Goal: Navigation & Orientation: Find specific page/section

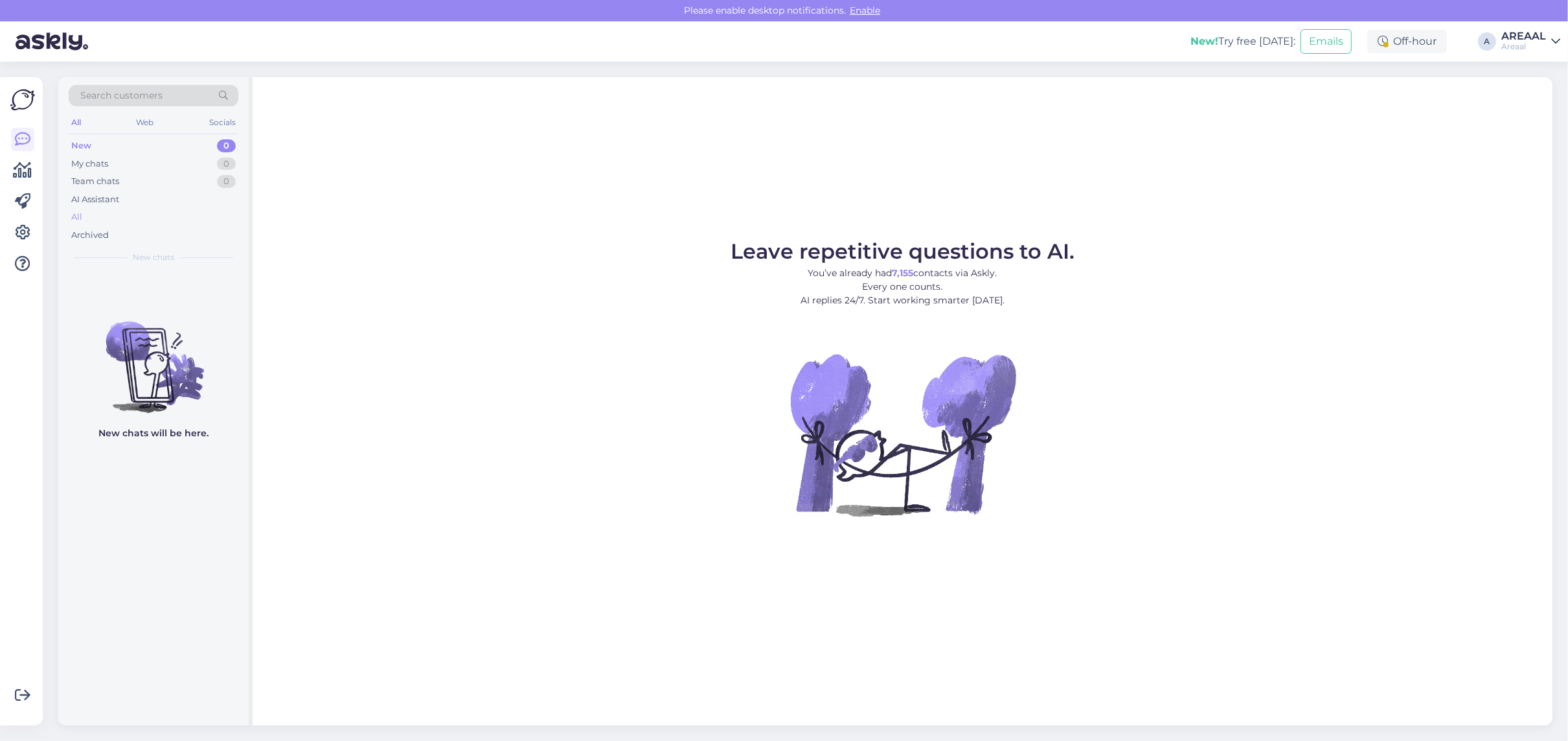
click at [151, 217] on div "All" at bounding box center [153, 217] width 170 height 18
click at [127, 215] on div "All" at bounding box center [153, 217] width 170 height 18
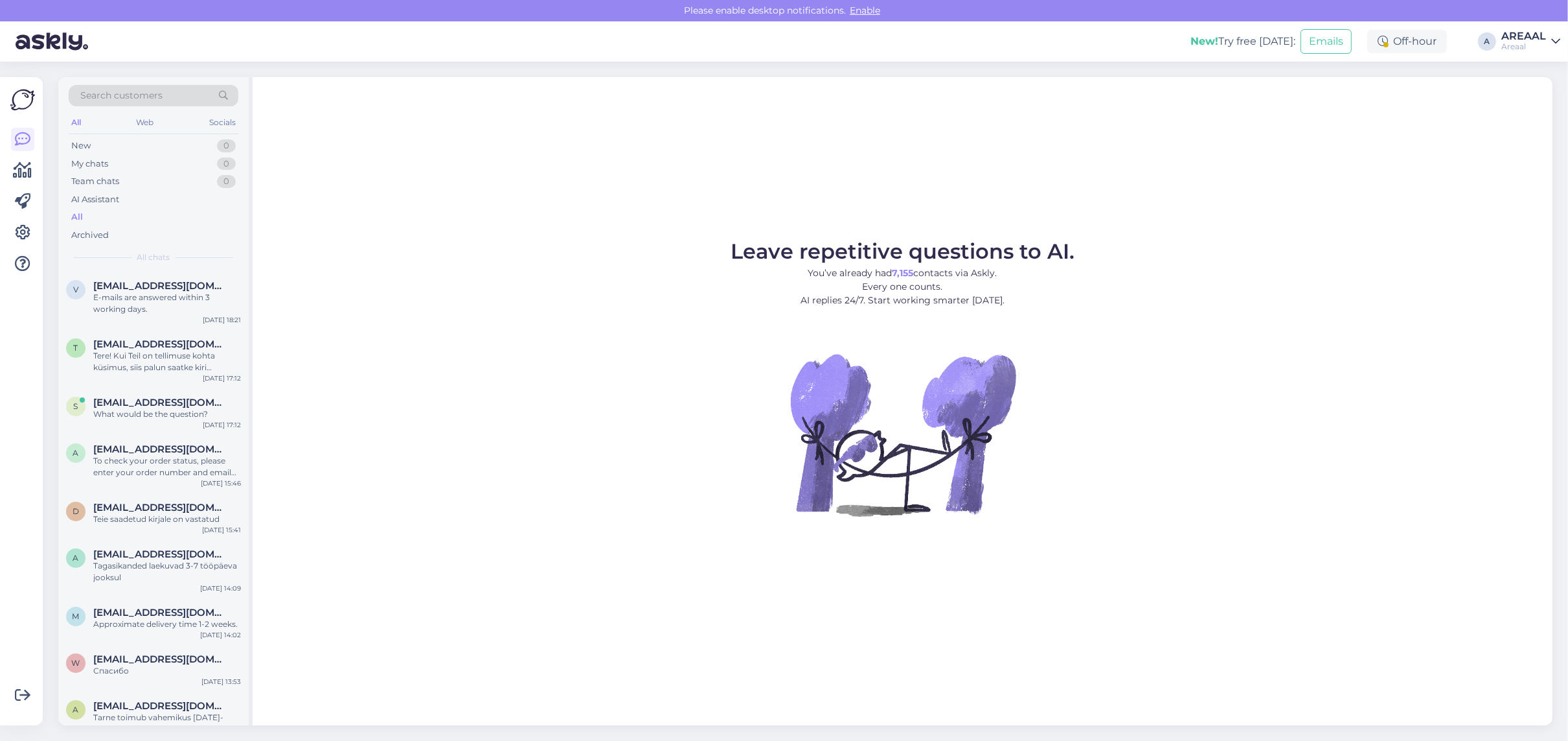
click at [1028, 289] on p "You’ve already had 7,155 contacts via Askly. Every one counts. AI replies 24/7.…" at bounding box center [903, 287] width 344 height 41
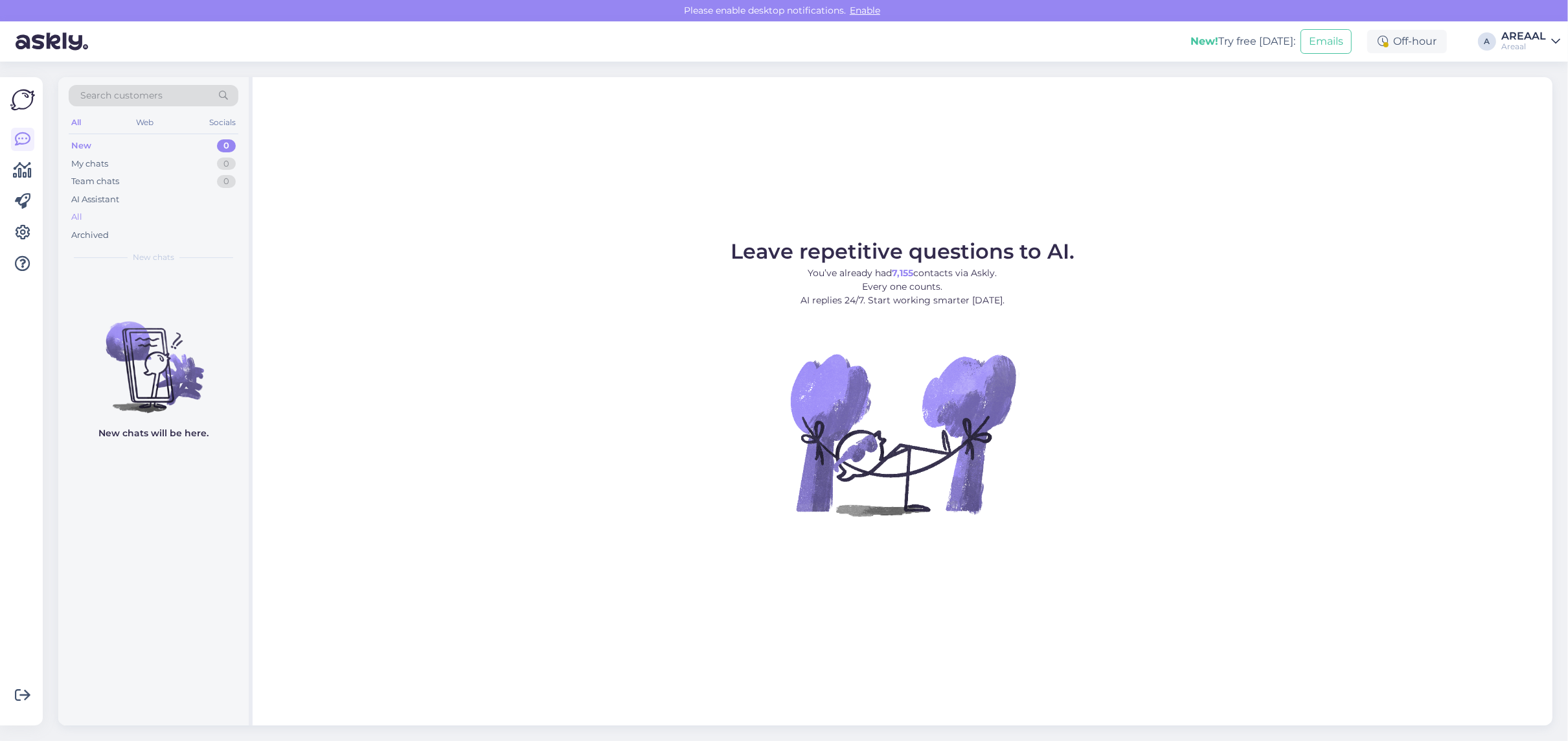
click at [209, 216] on div "All" at bounding box center [153, 217] width 170 height 18
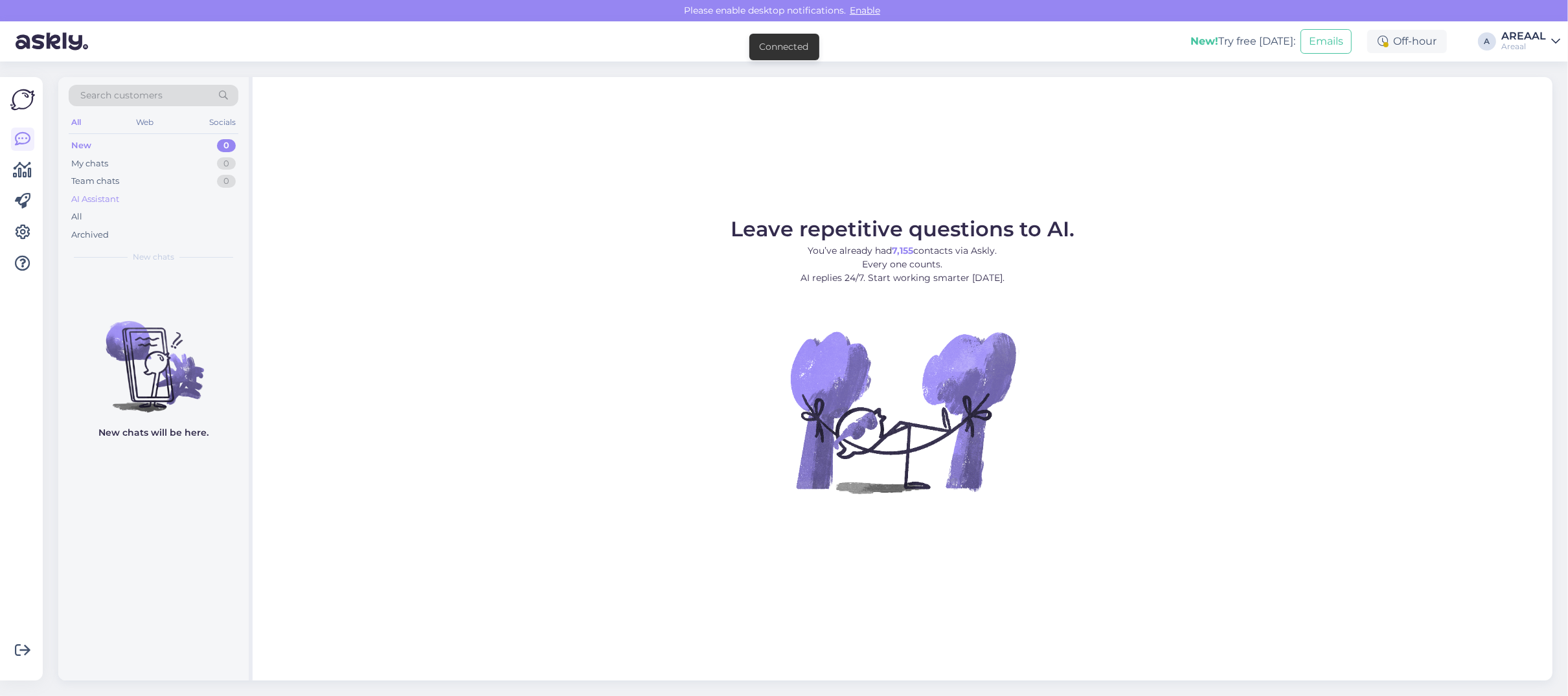
click at [199, 206] on div "New 0 My chats 0 Team chats 0 AI Assistant All Archived" at bounding box center [153, 190] width 170 height 107
click at [207, 214] on div "All" at bounding box center [153, 217] width 170 height 18
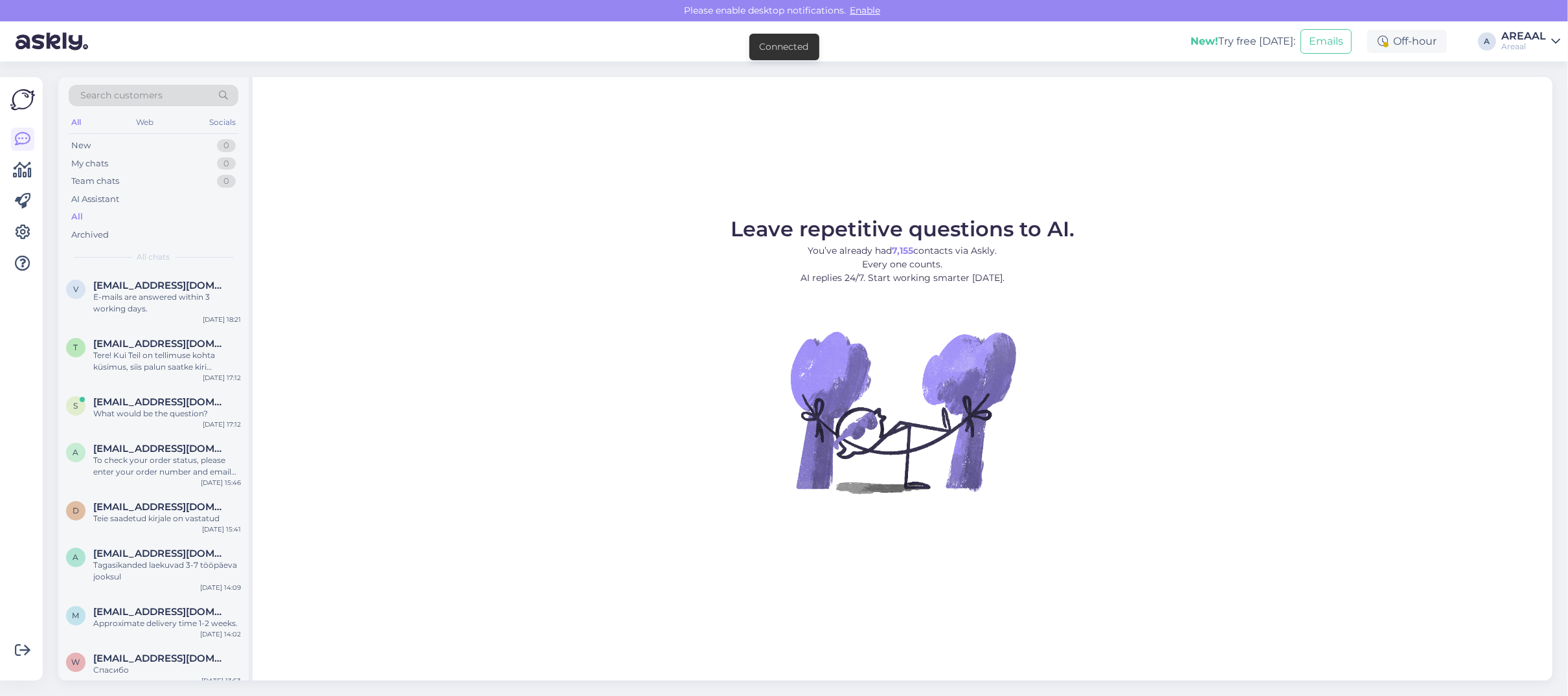
click at [1522, 39] on div "AREAAL" at bounding box center [1524, 36] width 44 height 11
click at [1538, 104] on button "Open" at bounding box center [1531, 100] width 36 height 20
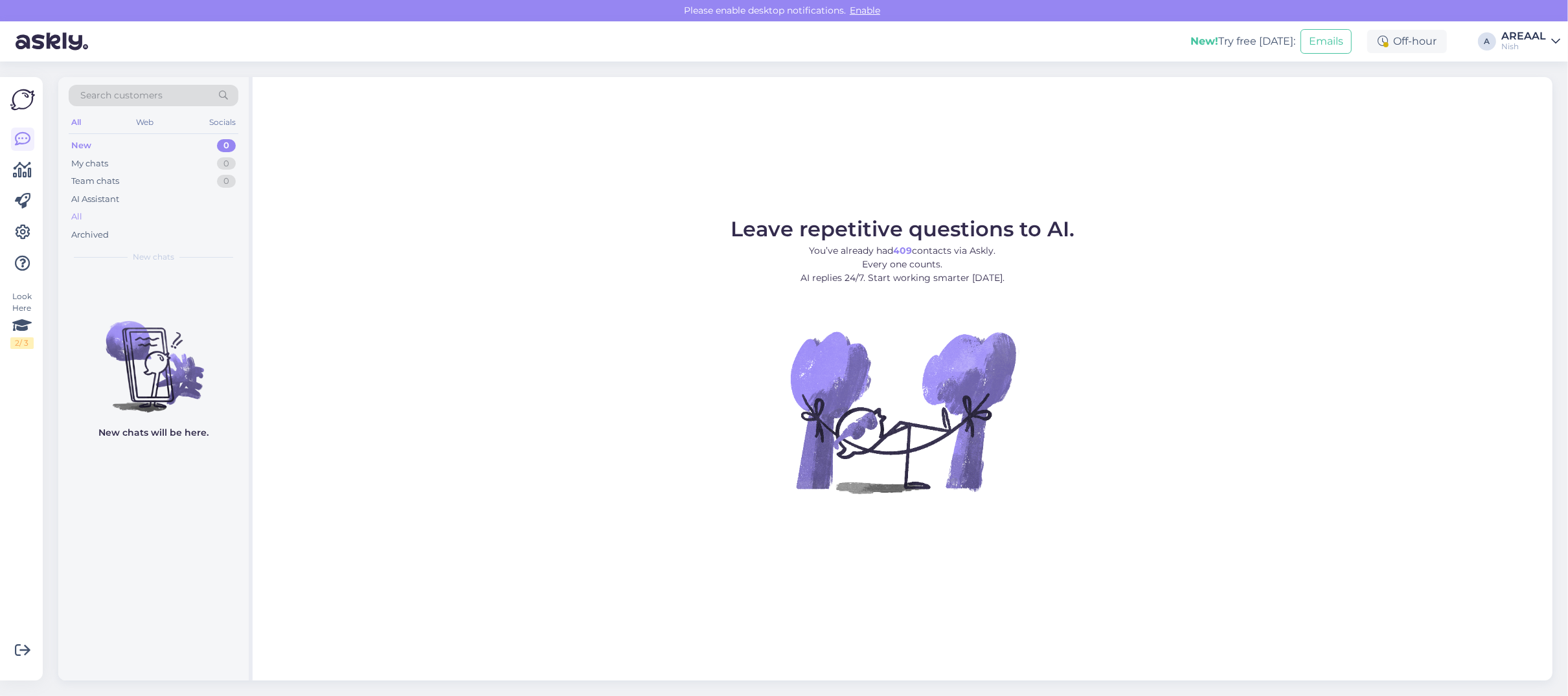
click at [130, 221] on div "All" at bounding box center [153, 217] width 170 height 18
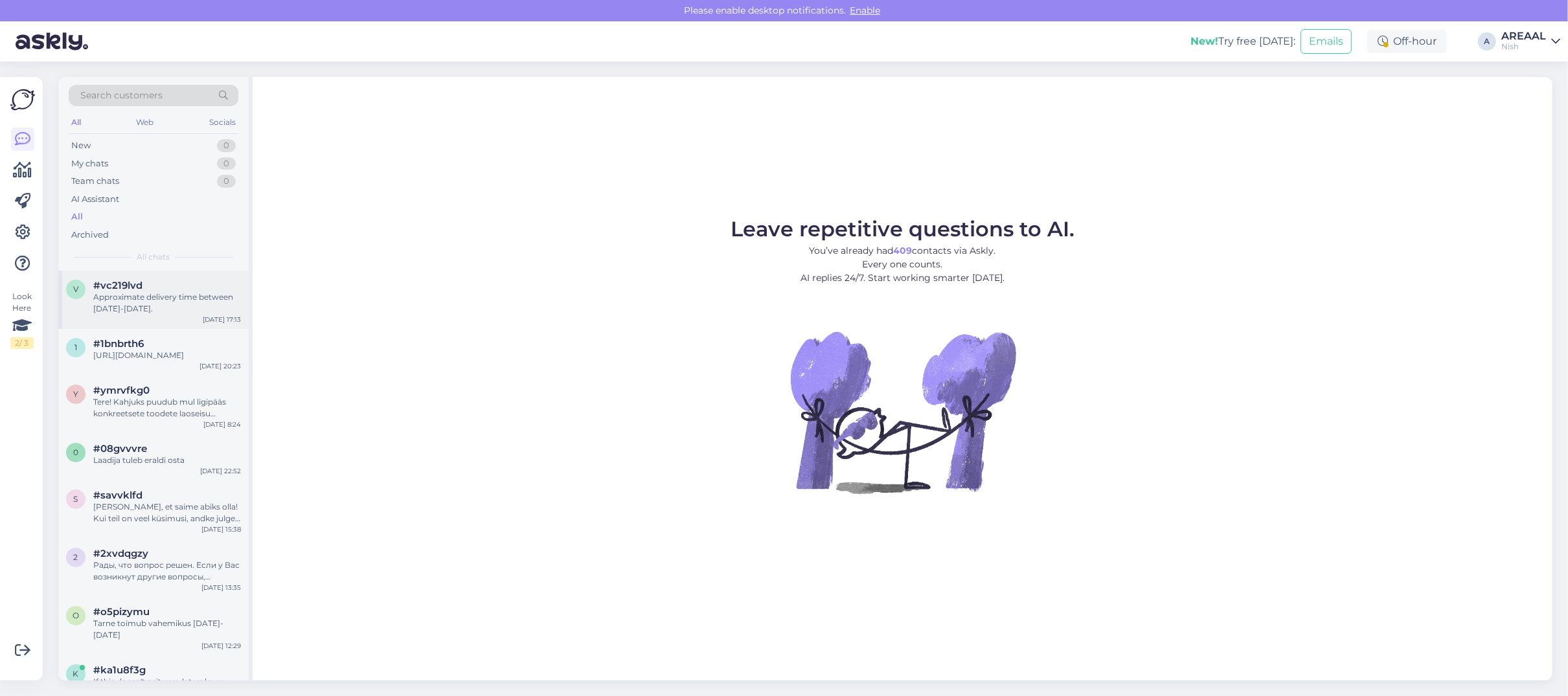
click at [142, 287] on div "#vc219lvd" at bounding box center [166, 286] width 147 height 12
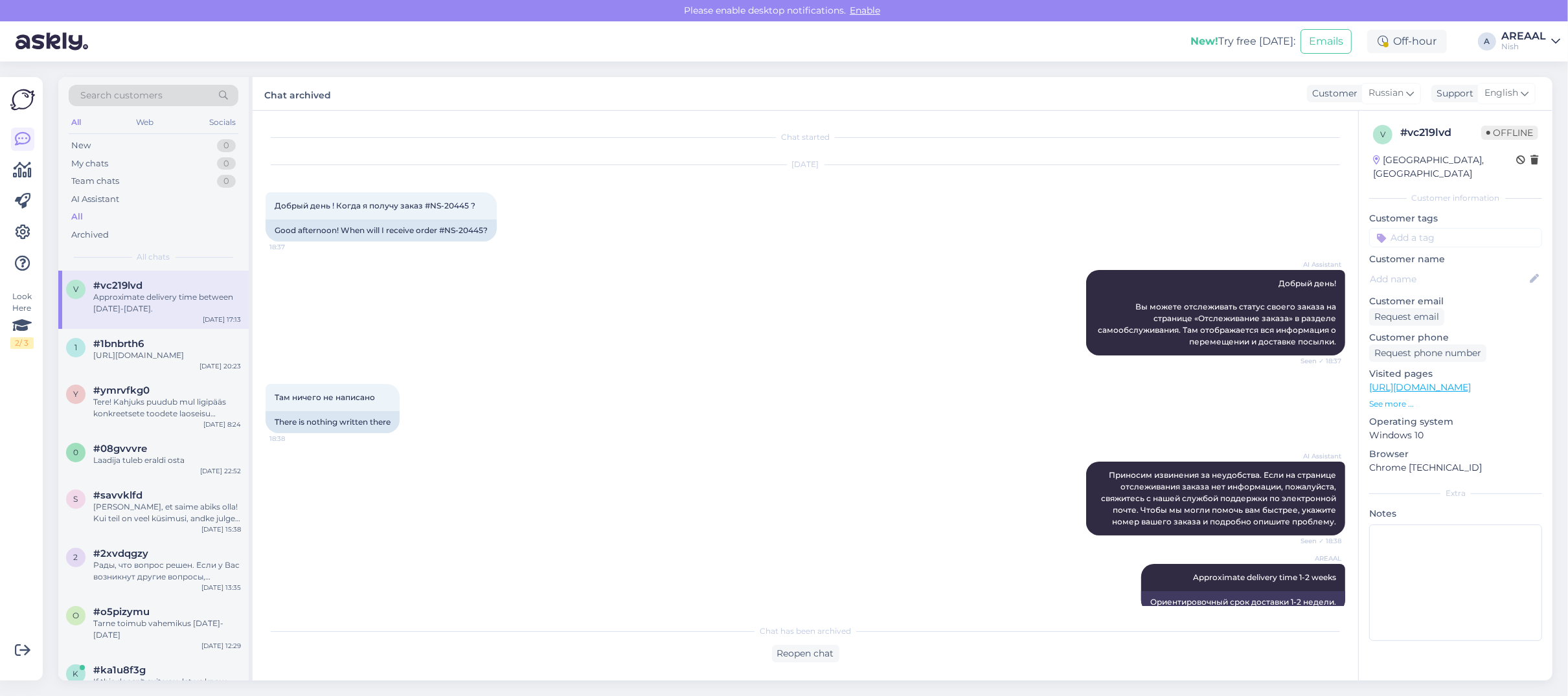
scroll to position [1129, 0]
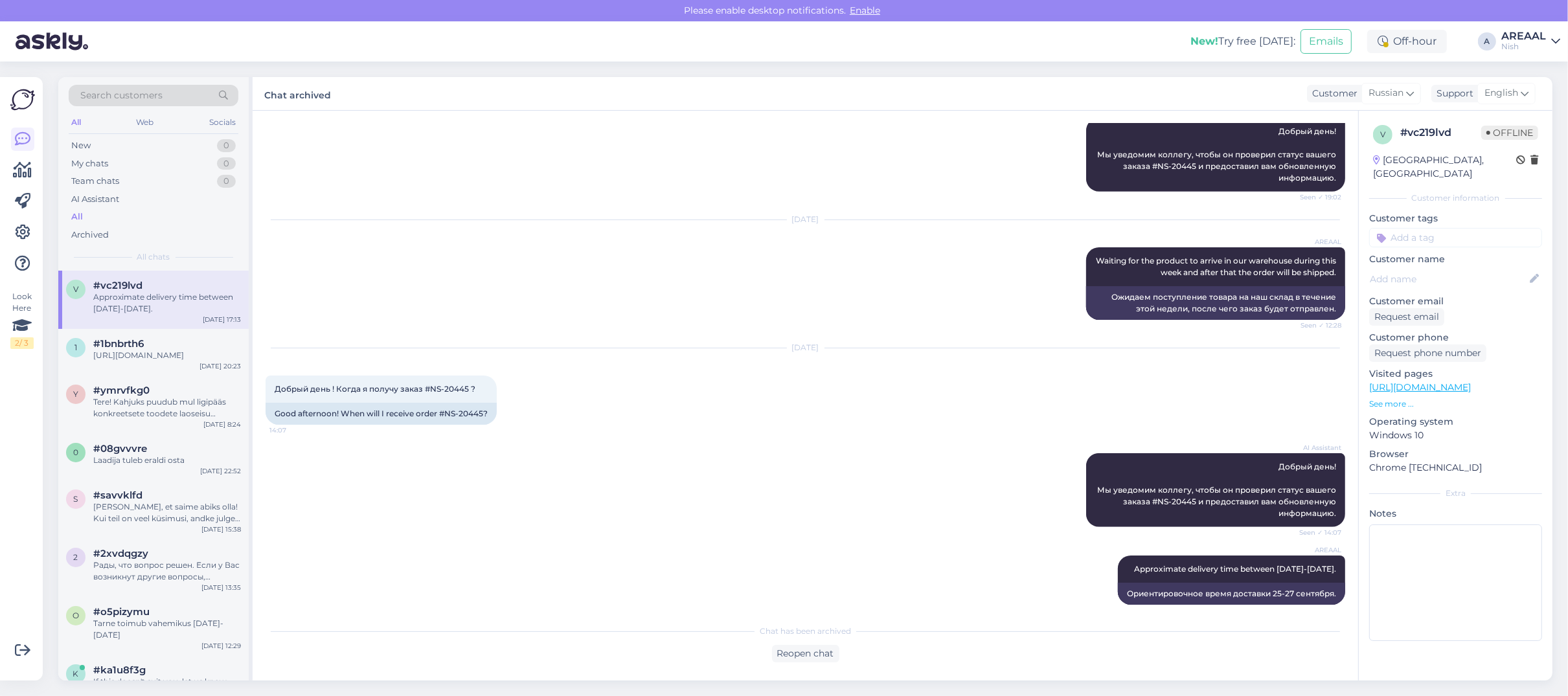
click at [1522, 44] on div "Nish" at bounding box center [1524, 47] width 44 height 11
drag, startPoint x: 1524, startPoint y: 50, endPoint x: 1527, endPoint y: 66, distance: 16.3
click at [1527, 66] on button "Open" at bounding box center [1531, 72] width 36 height 20
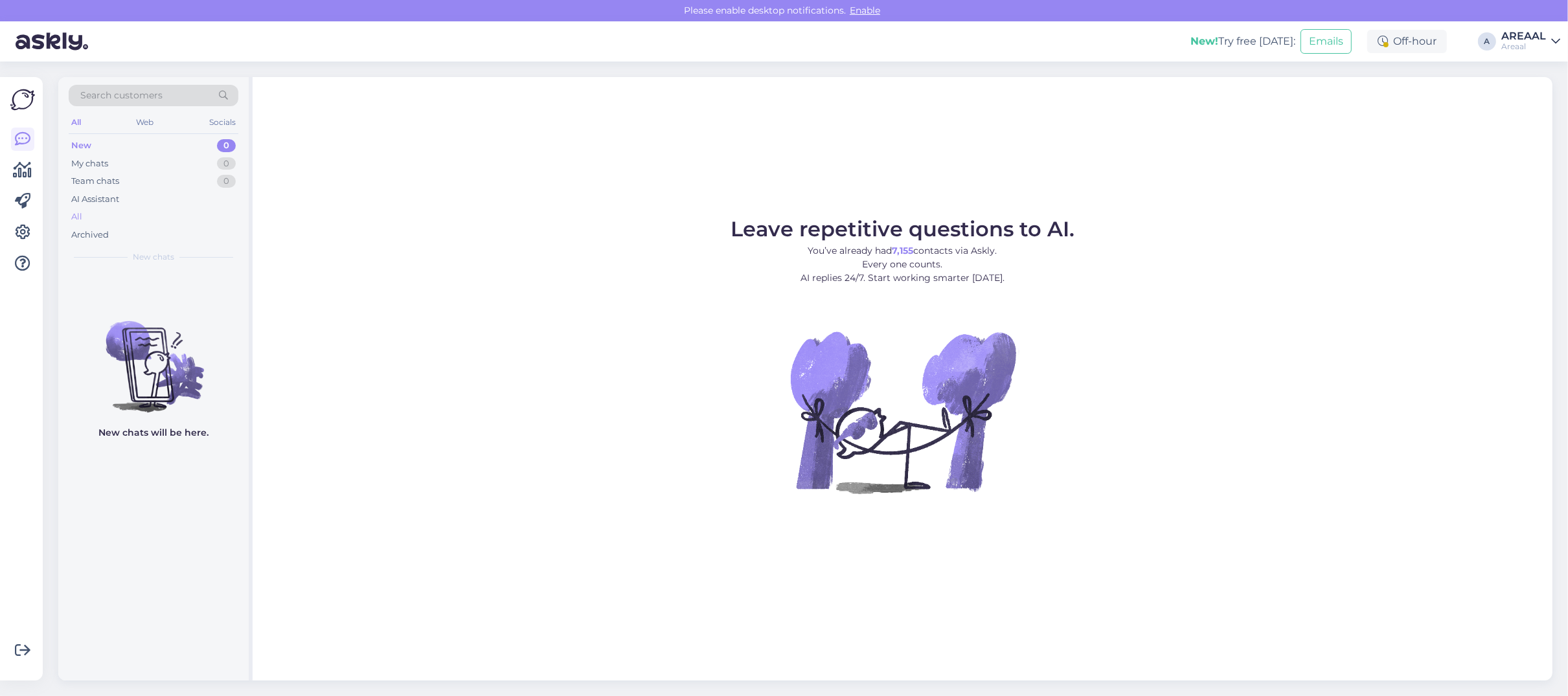
click at [100, 216] on div "All" at bounding box center [153, 217] width 170 height 18
click at [122, 212] on div "All" at bounding box center [153, 217] width 170 height 18
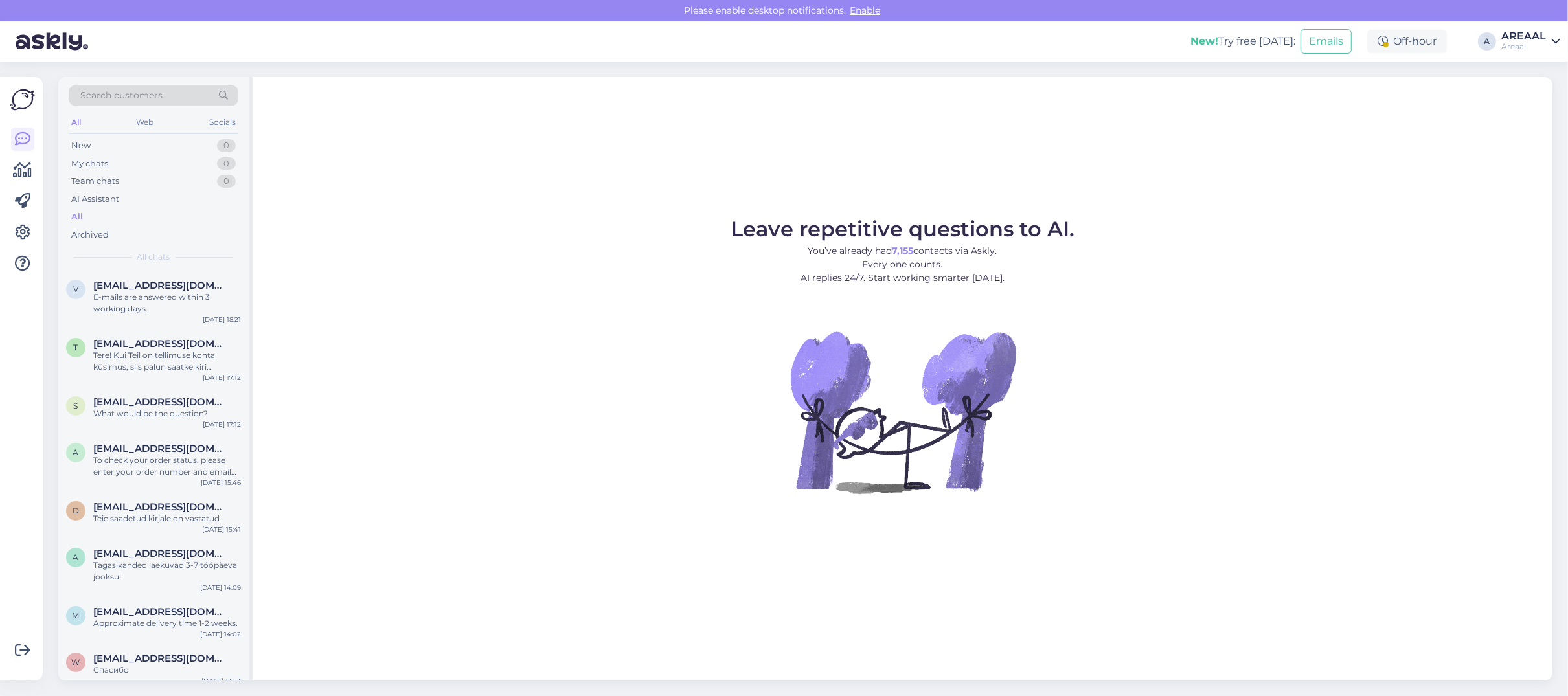
click at [482, 298] on figure "Leave repetitive questions to AI. You’ve already had 7,155 contacts via Askly. …" at bounding box center [903, 373] width 1277 height 310
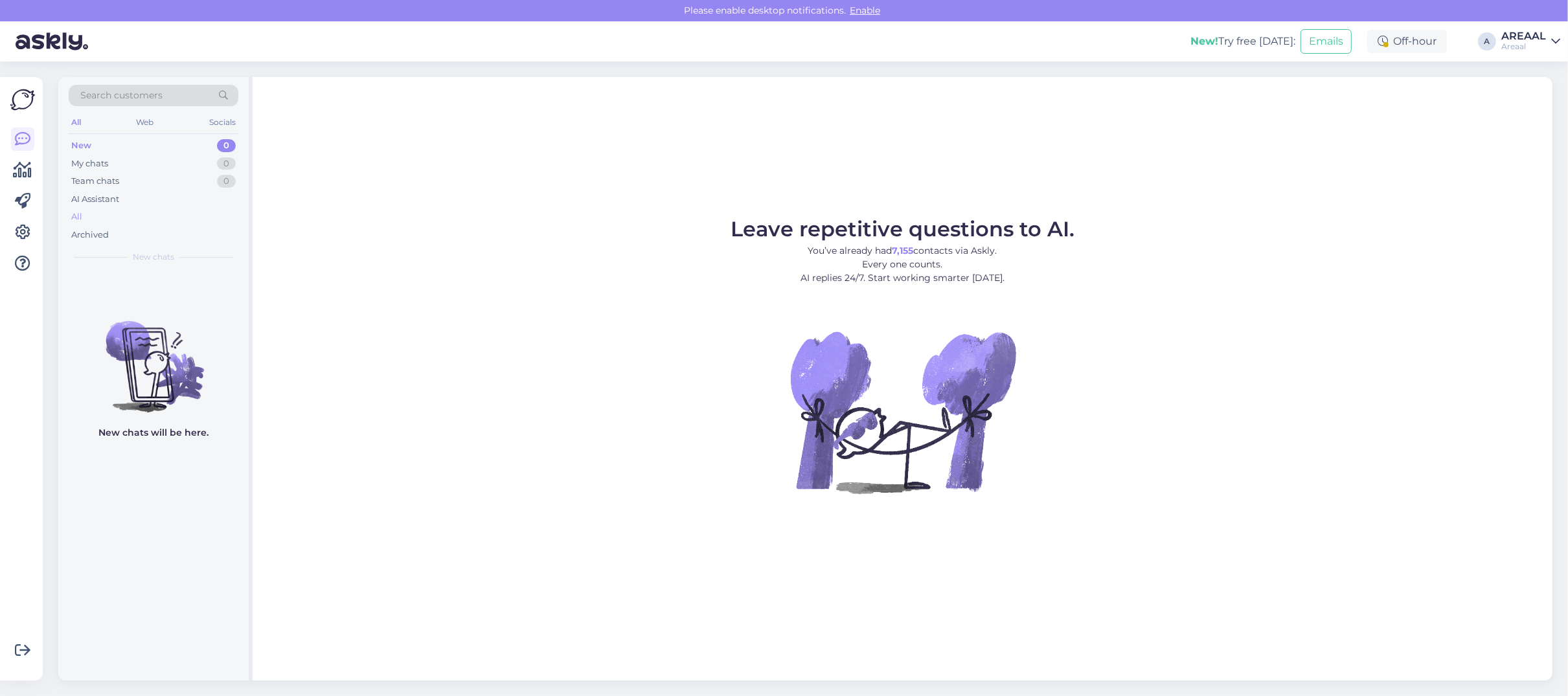
click at [121, 219] on div "All" at bounding box center [153, 217] width 170 height 18
click at [154, 210] on div "All" at bounding box center [153, 217] width 170 height 18
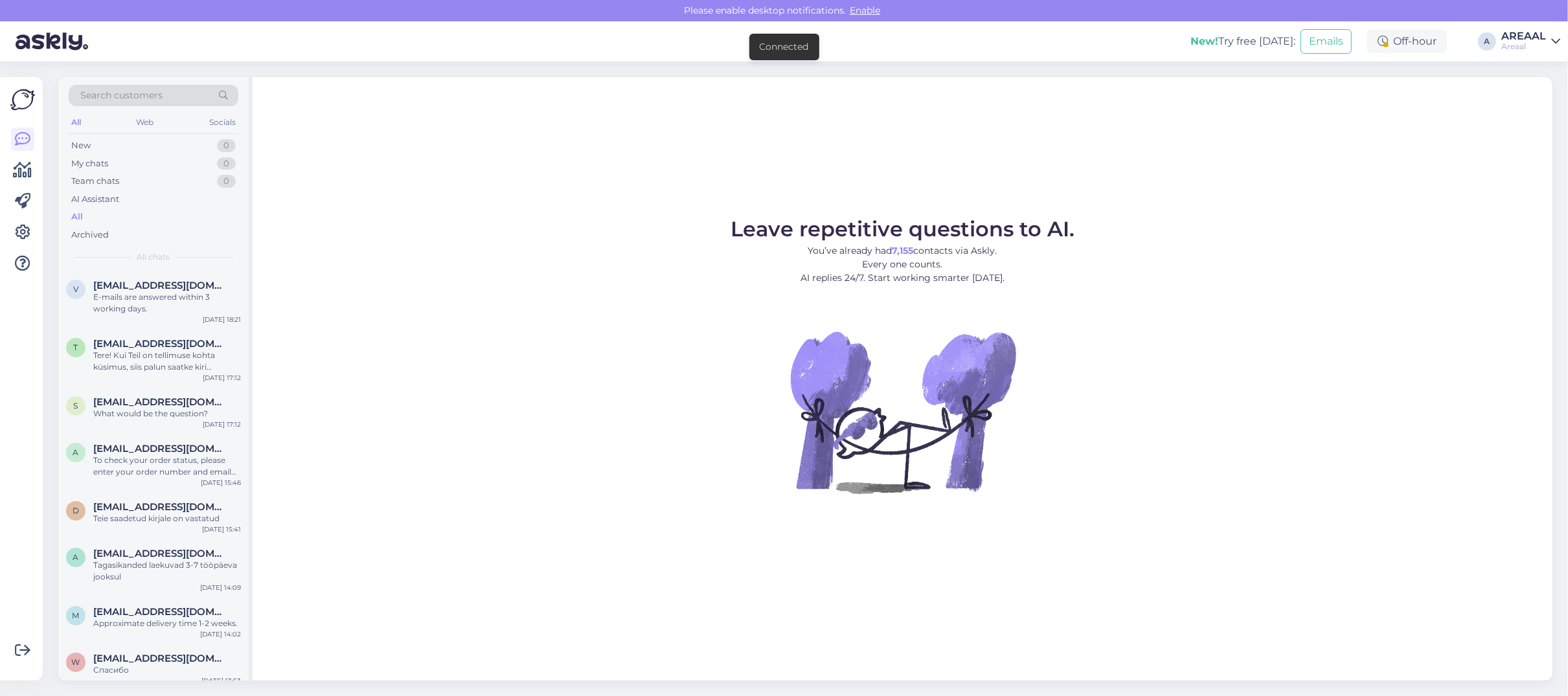
click at [401, 245] on figure "Leave repetitive questions to AI. You’ve already had 7,155 contacts via Askly. …" at bounding box center [903, 373] width 1277 height 310
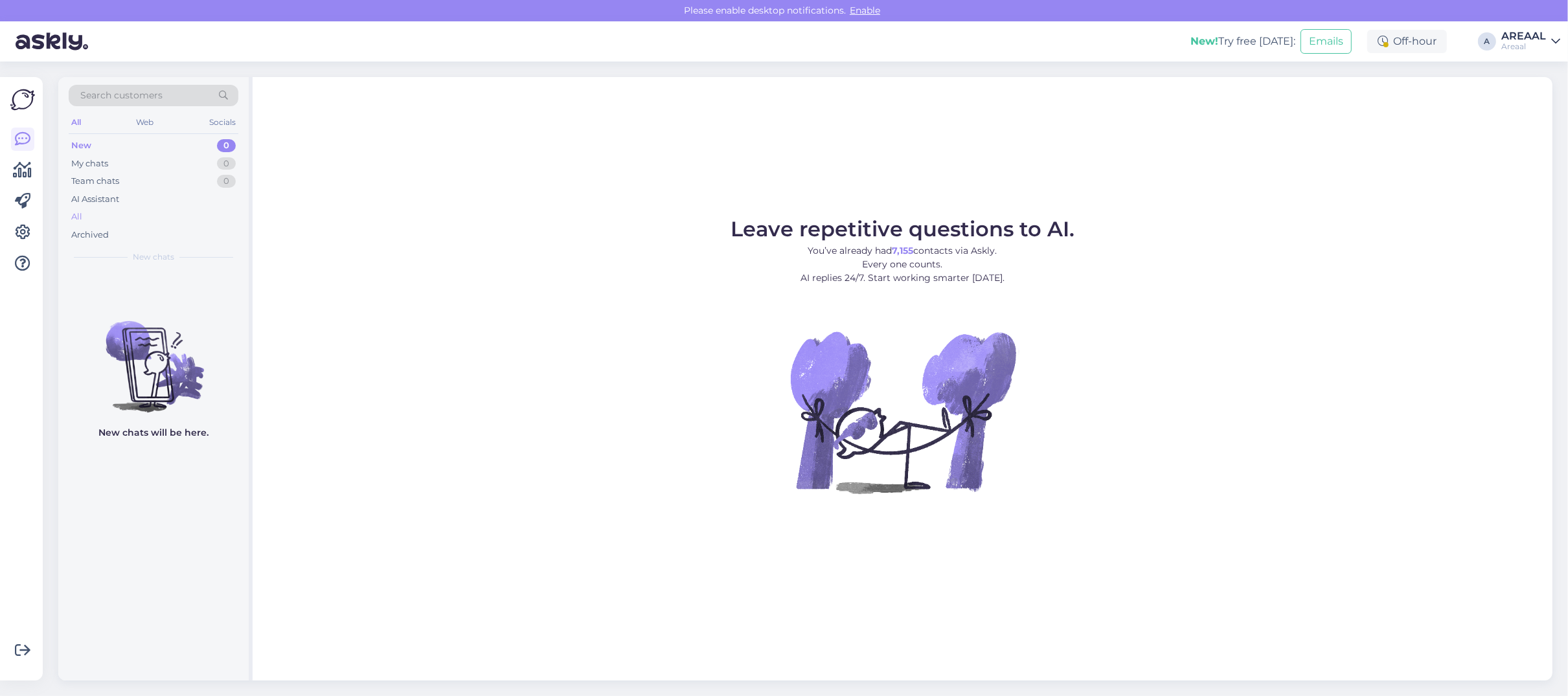
click at [136, 209] on div "All" at bounding box center [153, 217] width 170 height 18
click at [165, 219] on div "All" at bounding box center [153, 217] width 170 height 18
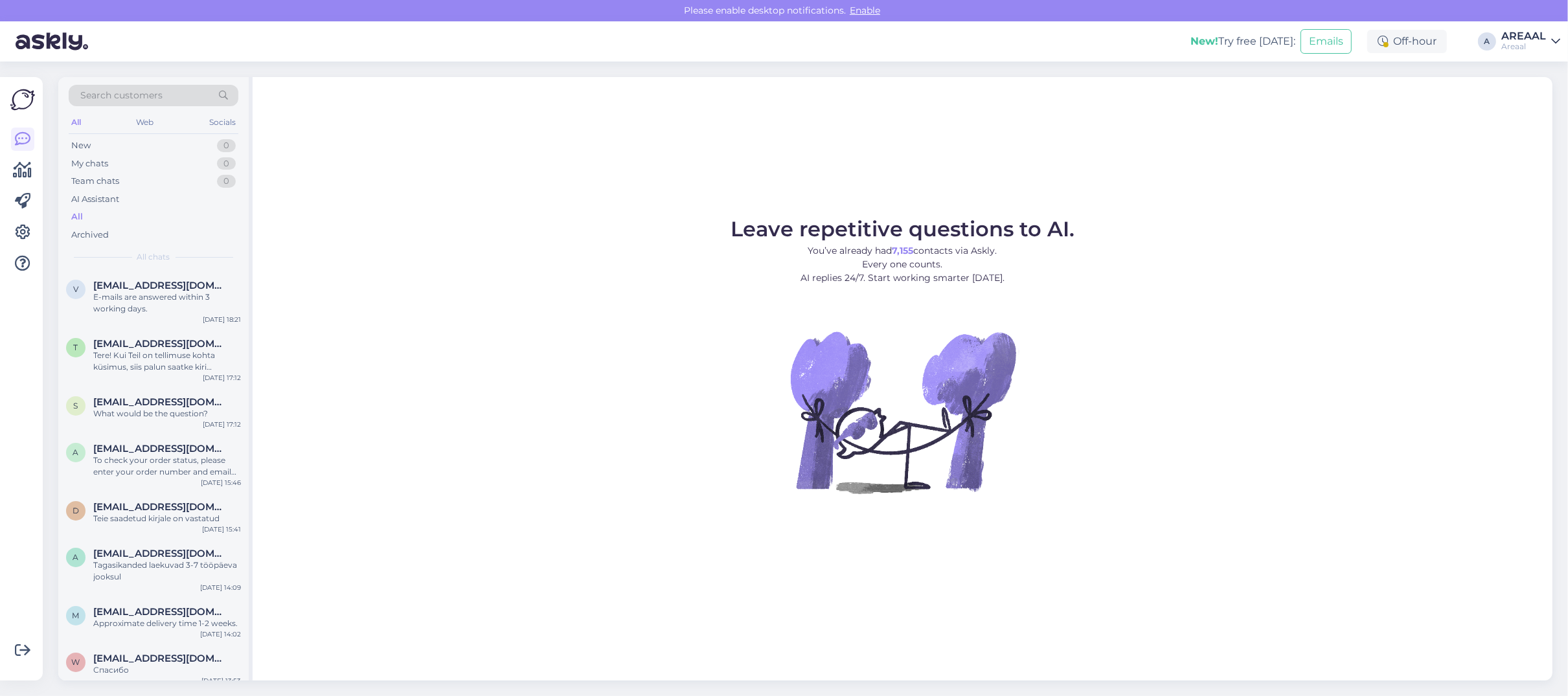
click at [696, 207] on div "Leave repetitive questions to AI. You’ve already had 7,155 contacts via Askly. …" at bounding box center [902, 379] width 1300 height 604
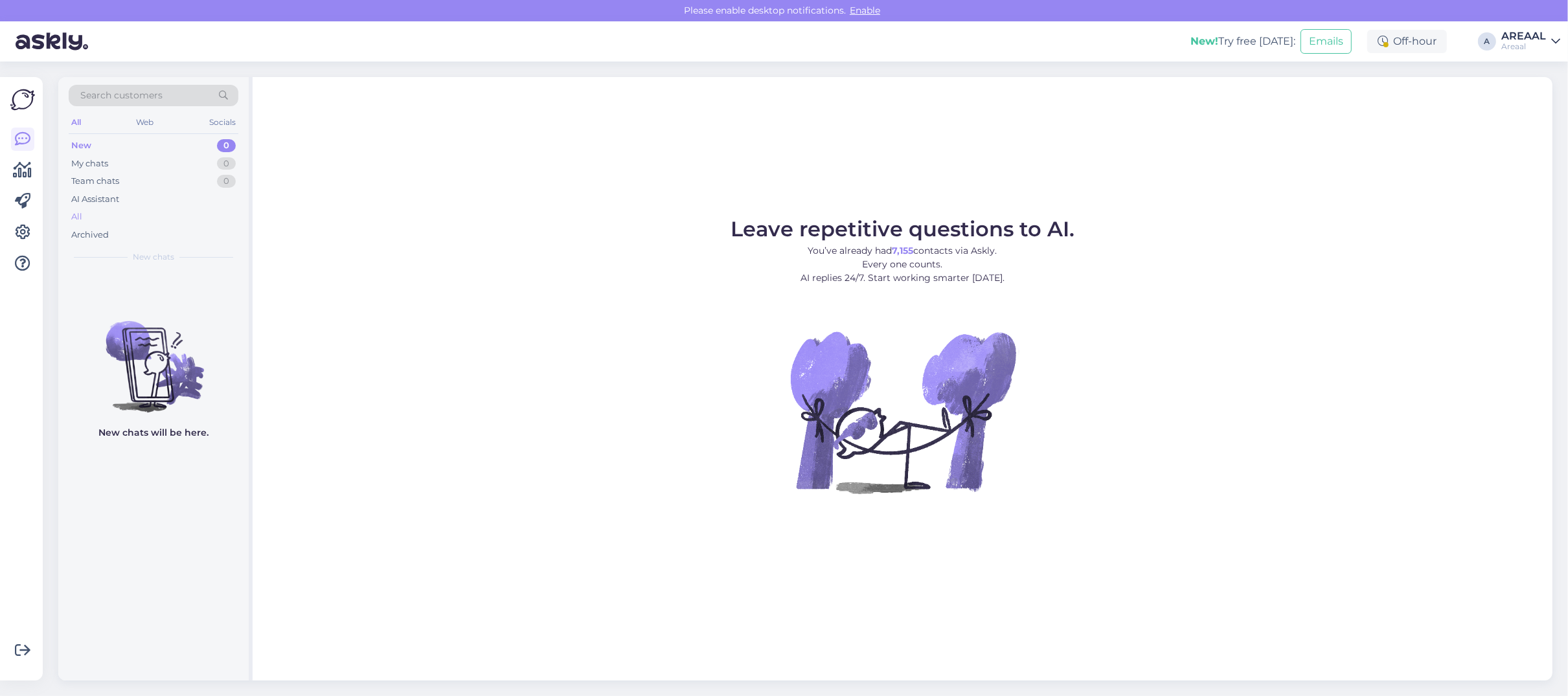
click at [101, 211] on div "All" at bounding box center [153, 217] width 170 height 18
click at [117, 221] on div "All" at bounding box center [153, 217] width 170 height 18
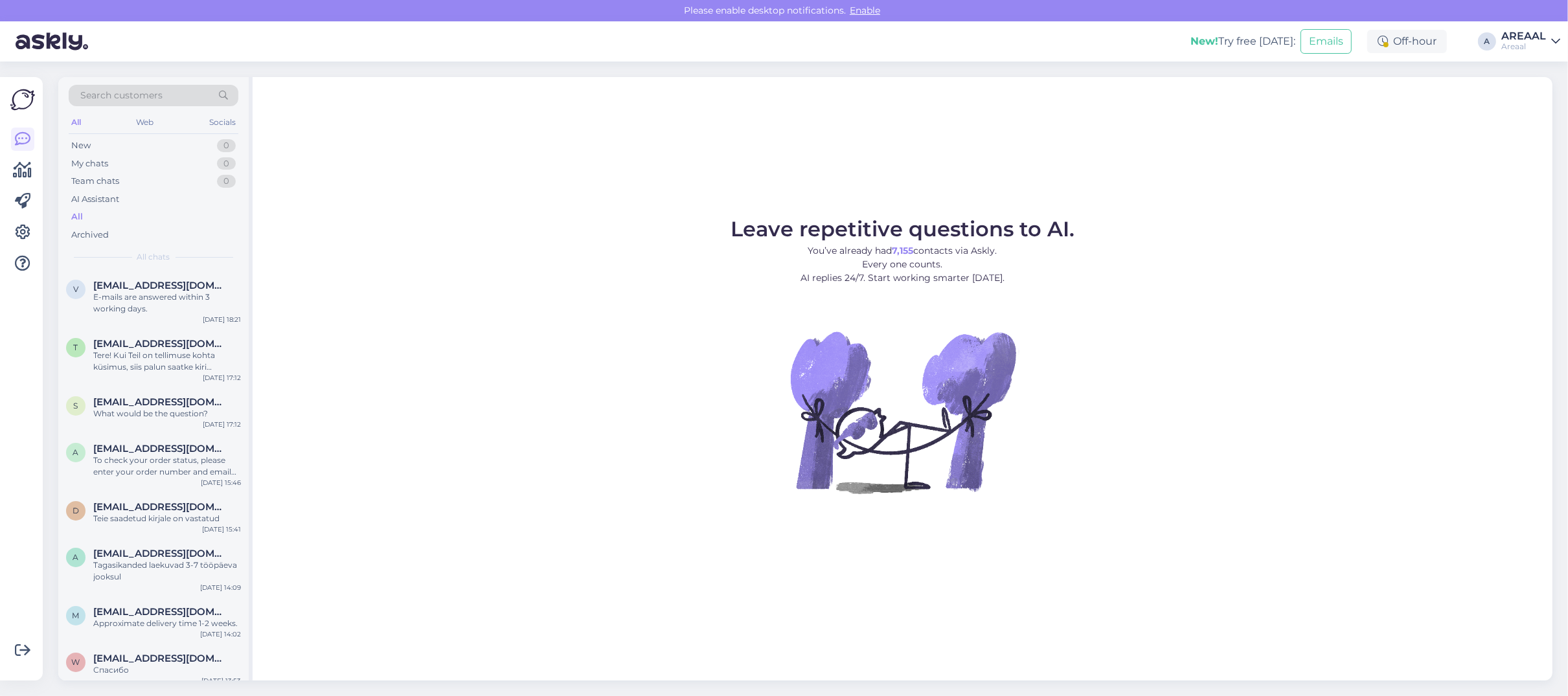
click at [638, 267] on figure "Leave repetitive questions to AI. You’ve already had 7,155 contacts via Askly. …" at bounding box center [903, 373] width 1277 height 310
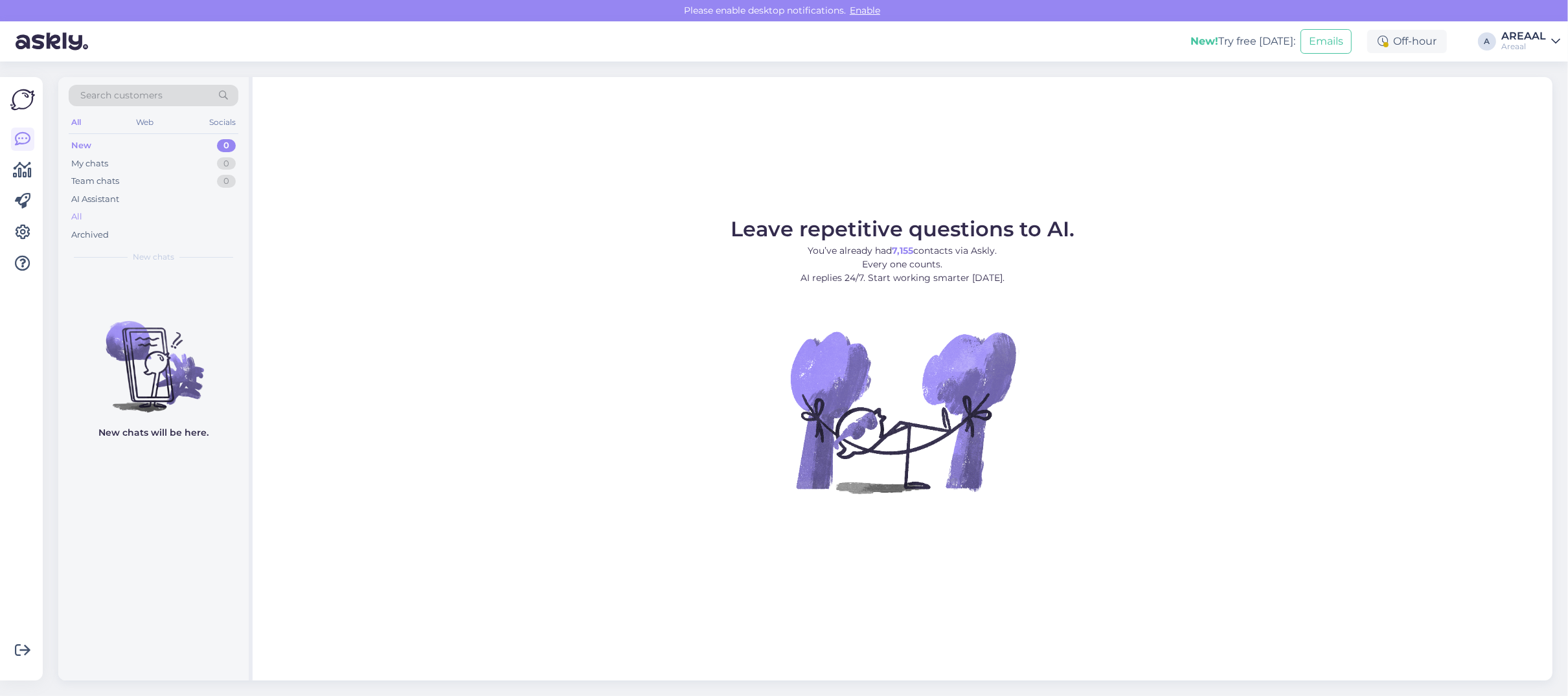
click at [98, 224] on div "All" at bounding box center [153, 217] width 170 height 18
click at [98, 214] on div "All" at bounding box center [153, 217] width 170 height 18
click at [199, 215] on div "All" at bounding box center [153, 217] width 170 height 18
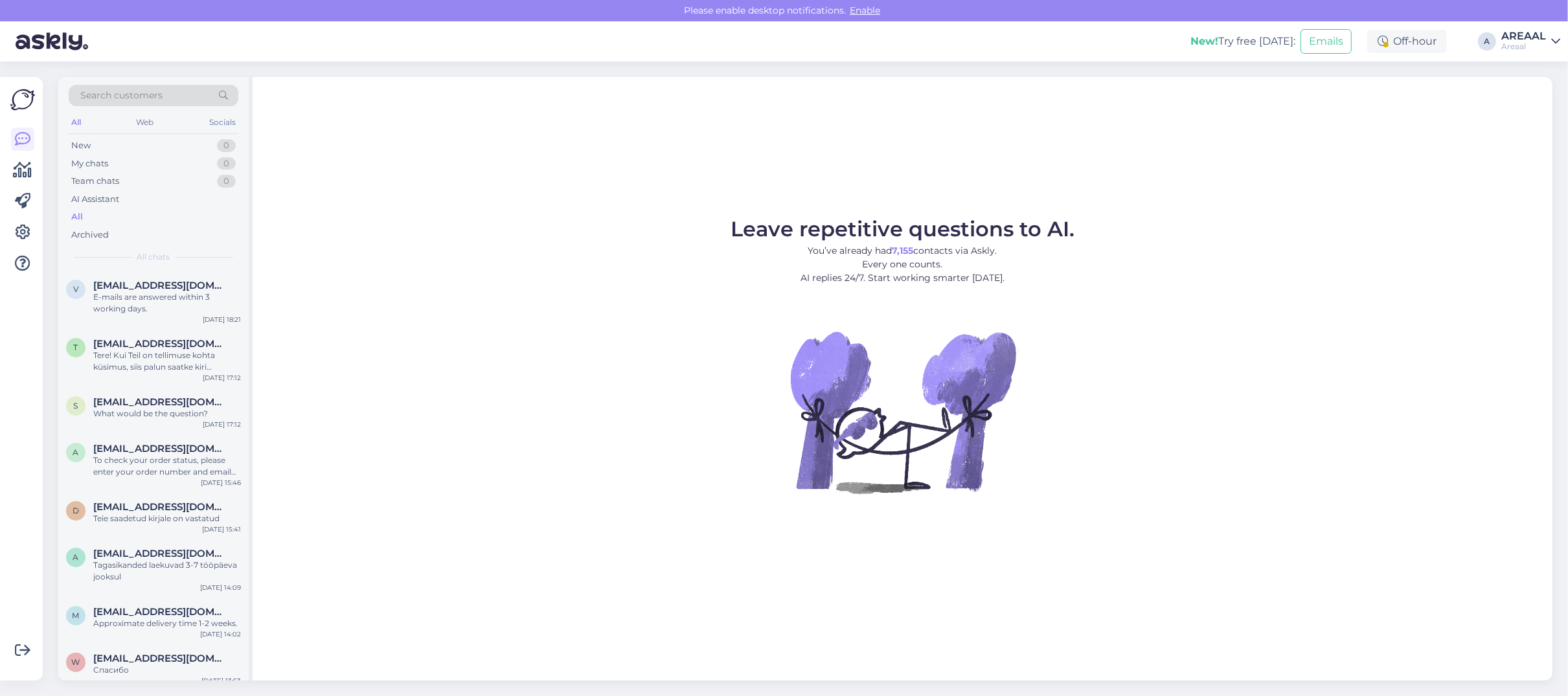
click at [623, 264] on figure "Leave repetitive questions to AI. You’ve already had 7,155 contacts via Askly. …" at bounding box center [903, 373] width 1277 height 310
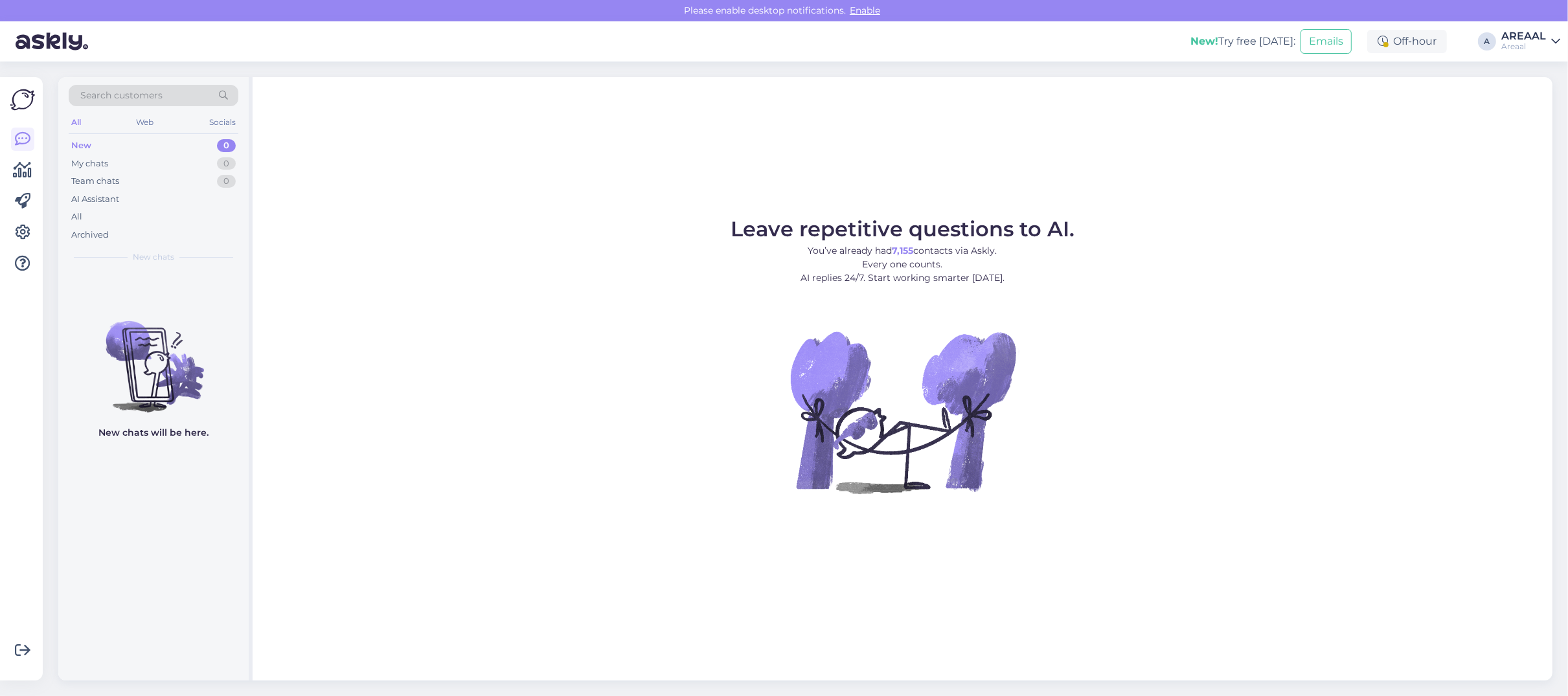
click at [1234, 139] on div "Leave repetitive questions to AI. You’ve already had 7,155 contacts via Askly. …" at bounding box center [902, 379] width 1300 height 604
